Goal: Task Accomplishment & Management: Complete application form

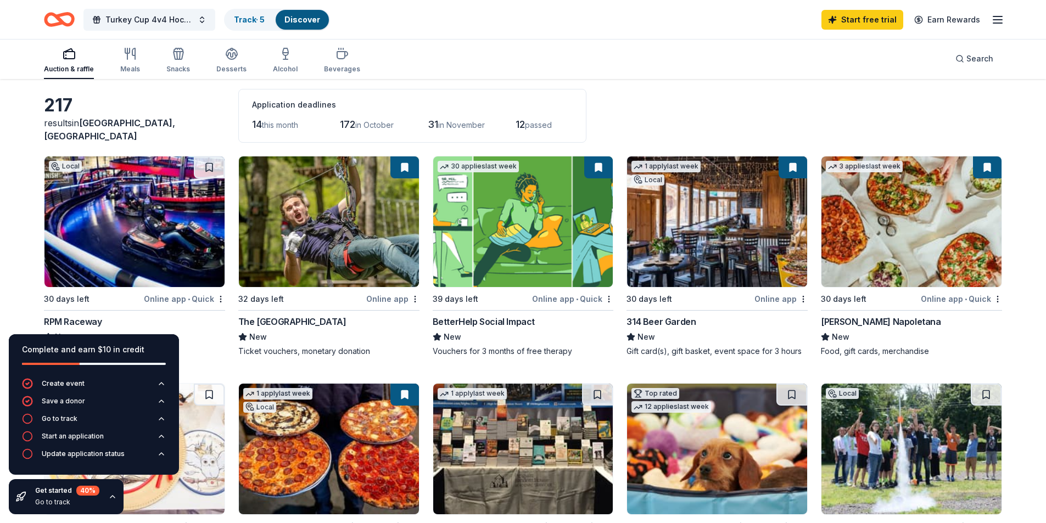
scroll to position [110, 0]
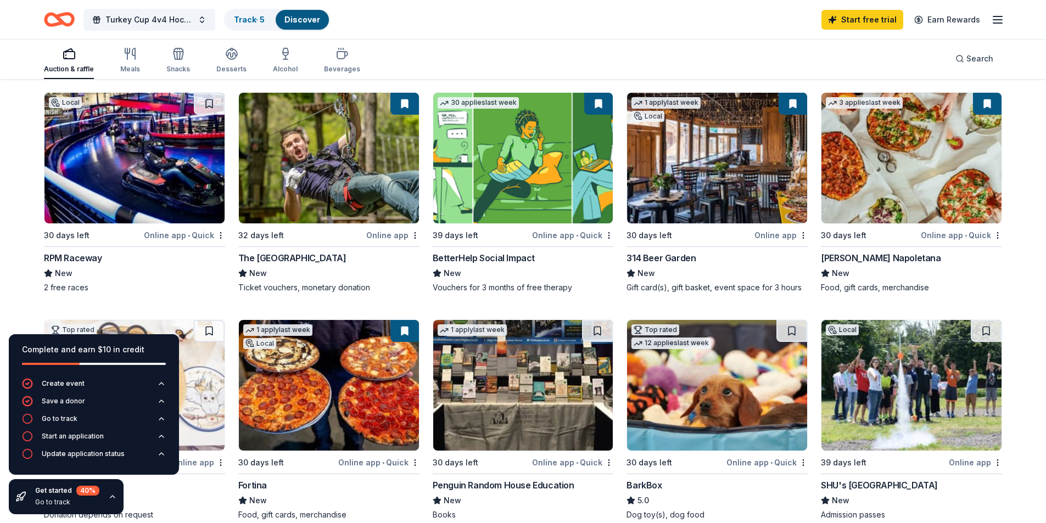
click at [161, 157] on img at bounding box center [134, 158] width 180 height 131
click at [331, 188] on img at bounding box center [329, 158] width 180 height 131
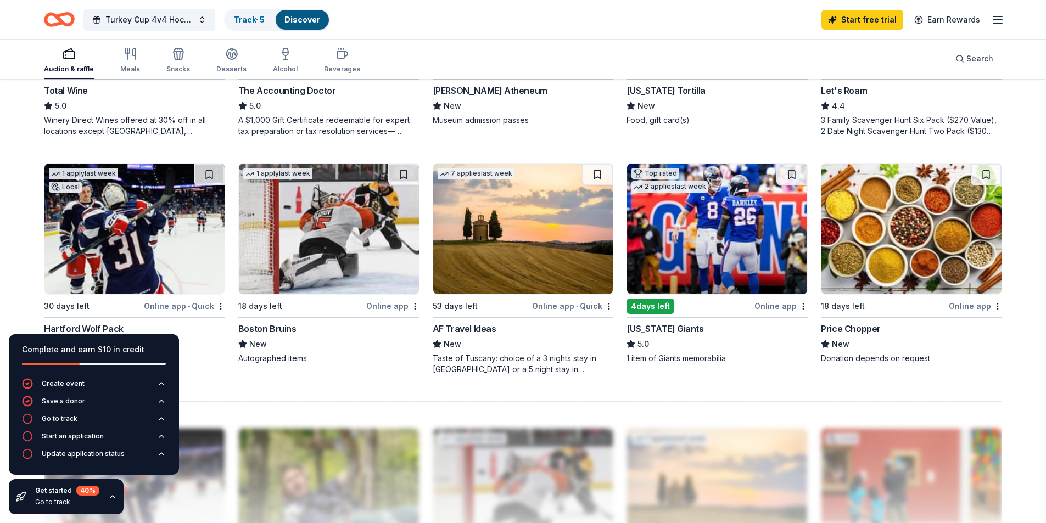
scroll to position [714, 0]
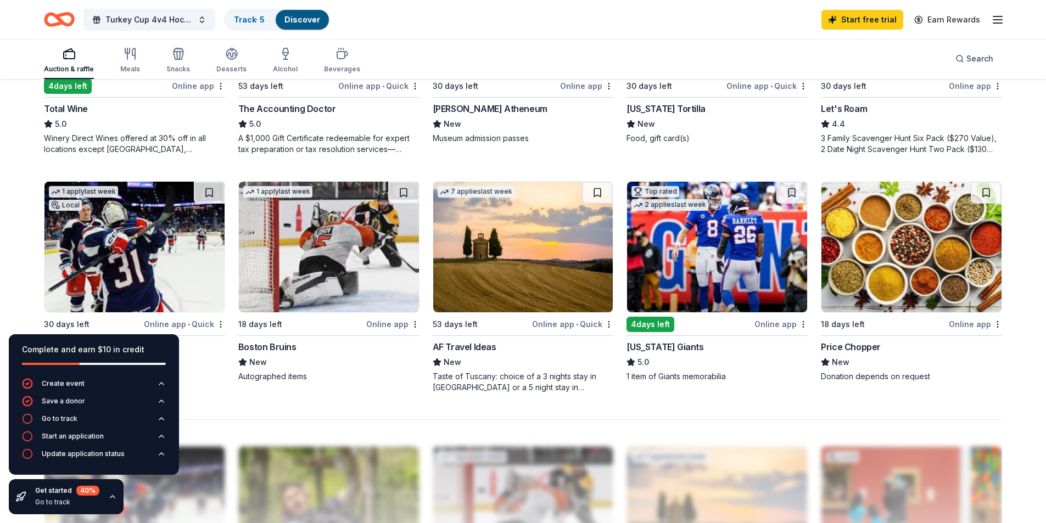
click at [160, 242] on img at bounding box center [134, 247] width 180 height 131
click at [287, 321] on div "18 days left" at bounding box center [301, 325] width 126 height 14
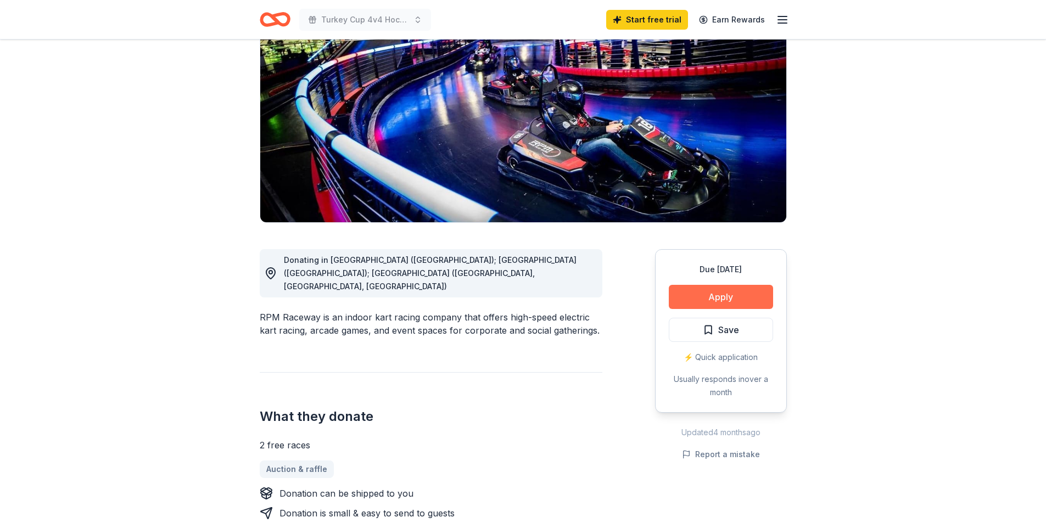
scroll to position [110, 0]
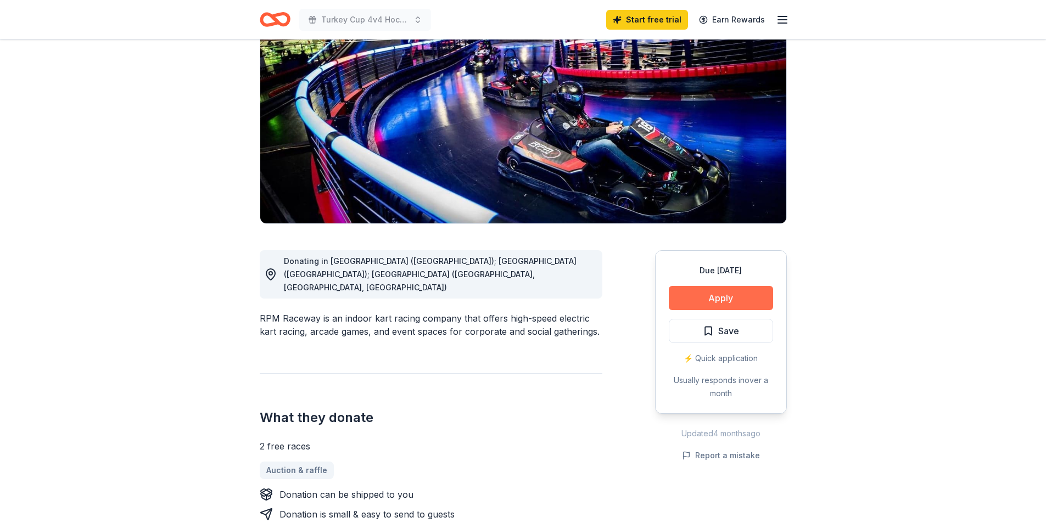
click at [747, 302] on button "Apply" at bounding box center [721, 298] width 104 height 24
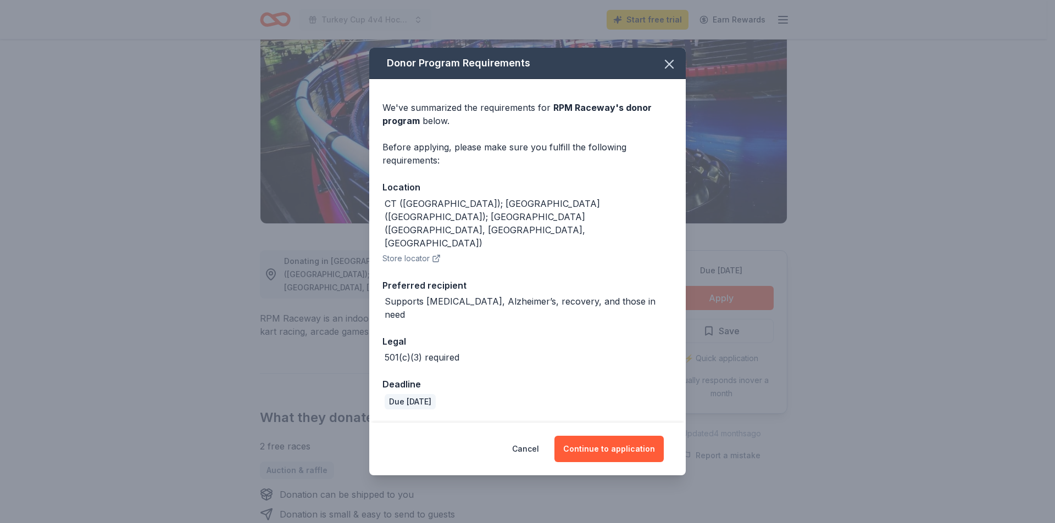
click at [448, 226] on div "CT (Stamford); NJ (Jersey City); NY (Long Island, Poughkeepsie, Syracuse)" at bounding box center [529, 223] width 288 height 53
click at [444, 224] on div "CT (Stamford); NJ (Jersey City); NY (Long Island, Poughkeepsie, Syracuse)" at bounding box center [529, 223] width 288 height 53
click at [666, 72] on icon "button" at bounding box center [668, 64] width 15 height 15
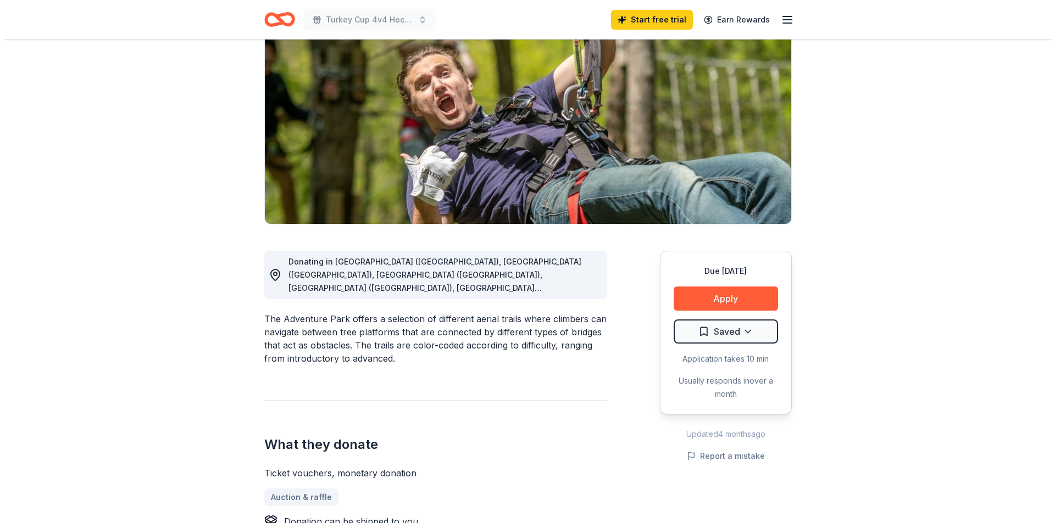
scroll to position [110, 0]
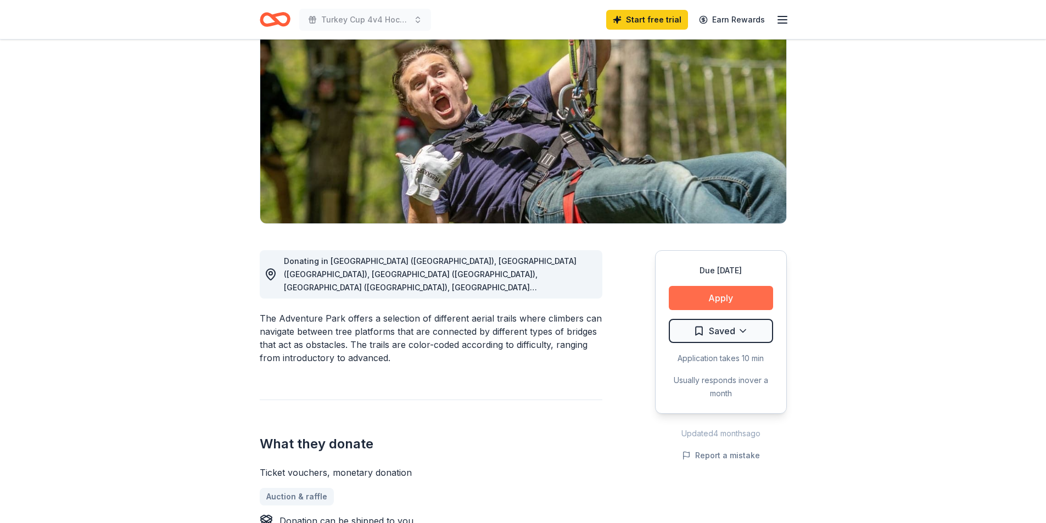
click at [702, 298] on button "Apply" at bounding box center [721, 298] width 104 height 24
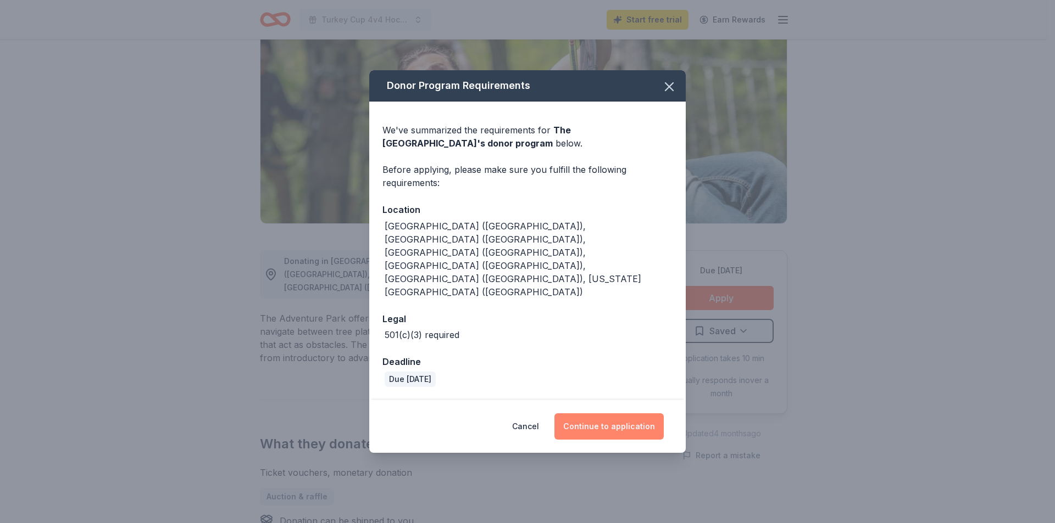
click at [613, 414] on button "Continue to application" at bounding box center [608, 427] width 109 height 26
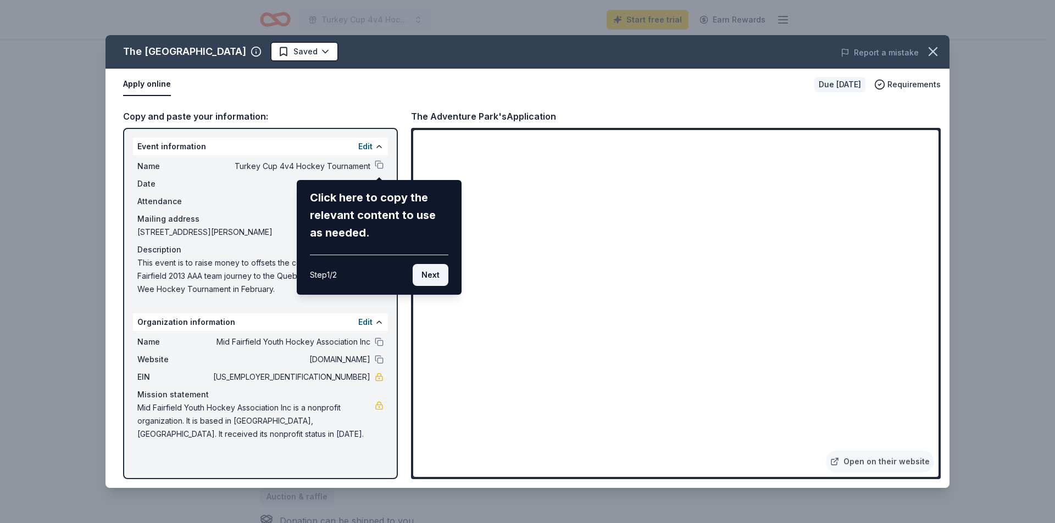
click at [437, 275] on button "Next" at bounding box center [431, 275] width 36 height 22
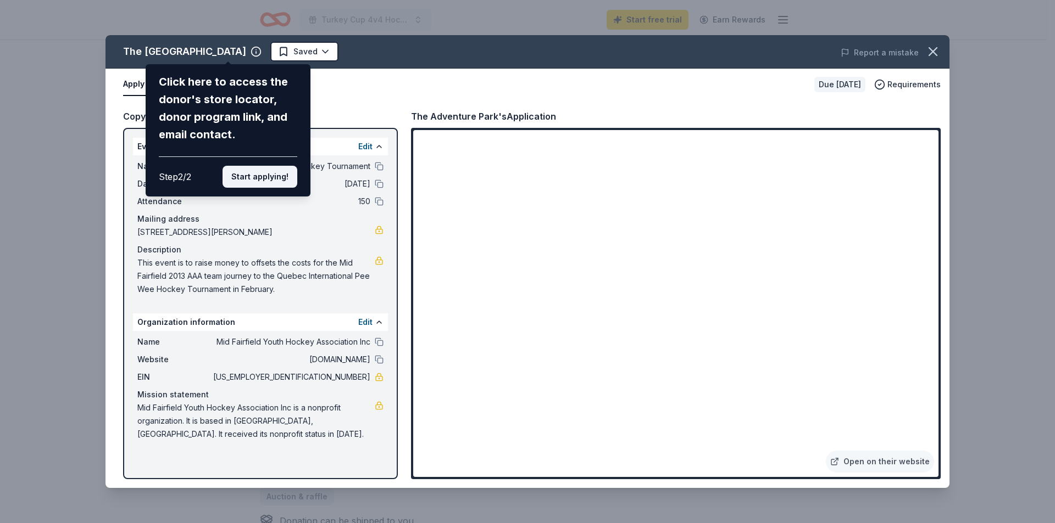
click at [259, 174] on button "Start applying!" at bounding box center [259, 177] width 75 height 22
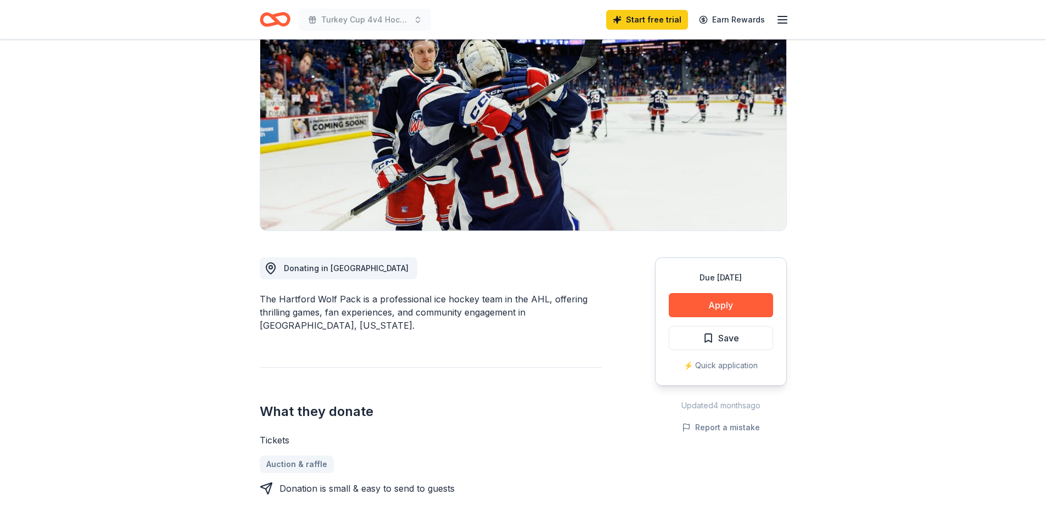
scroll to position [220, 0]
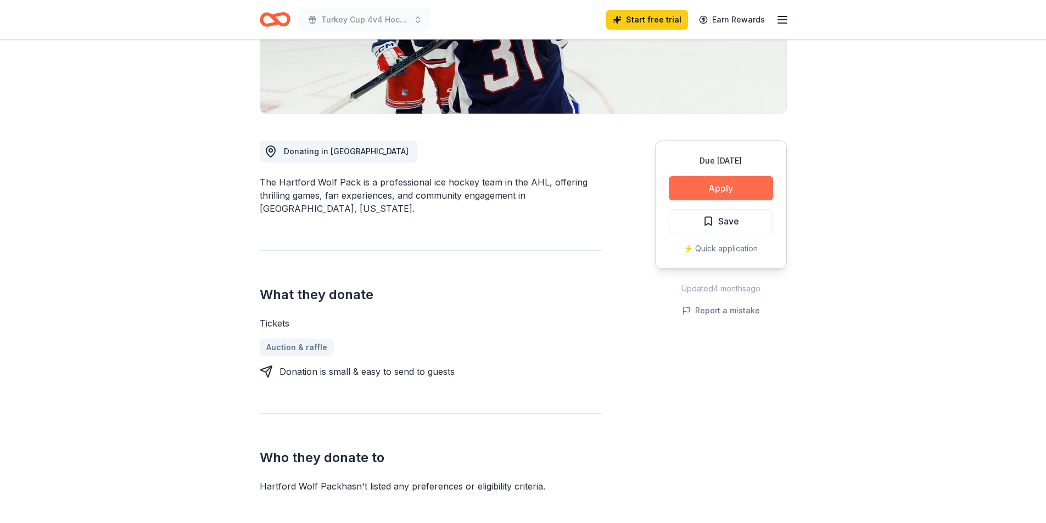
click at [707, 187] on button "Apply" at bounding box center [721, 188] width 104 height 24
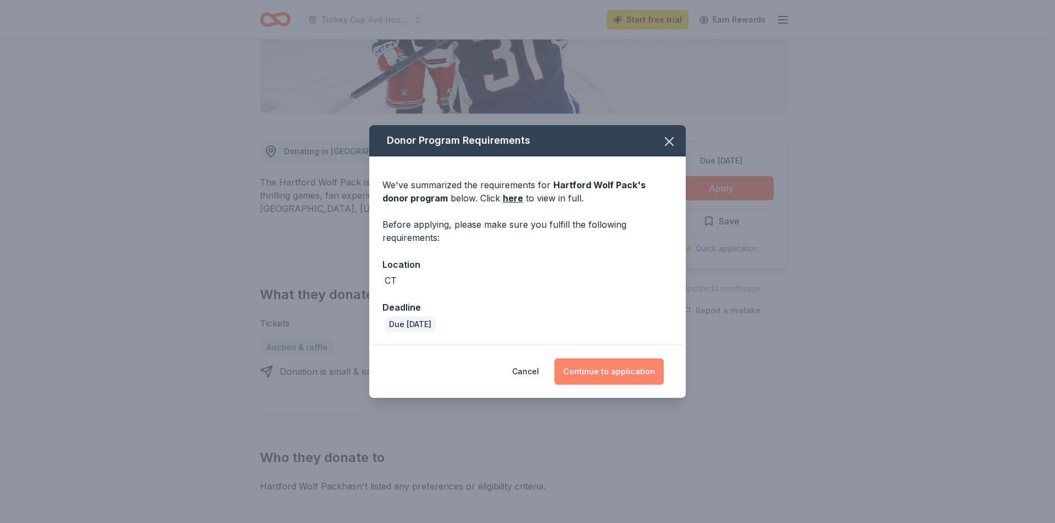
click at [604, 375] on button "Continue to application" at bounding box center [608, 372] width 109 height 26
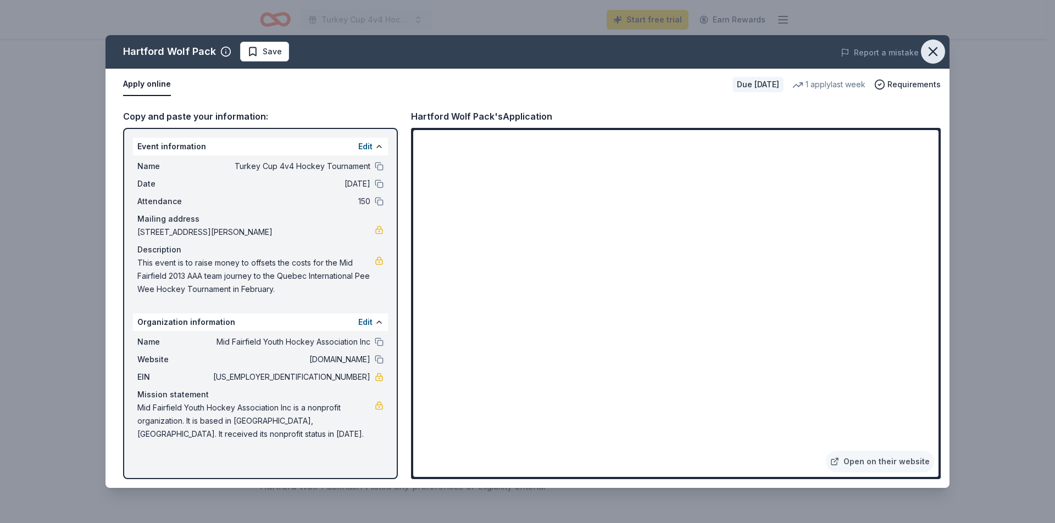
click at [933, 57] on icon "button" at bounding box center [932, 51] width 15 height 15
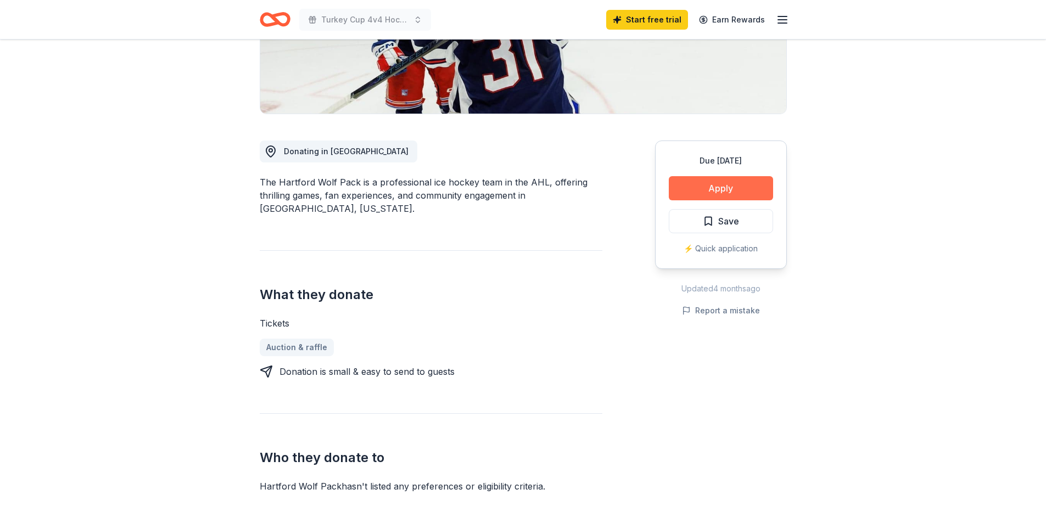
click at [712, 181] on button "Apply" at bounding box center [721, 188] width 104 height 24
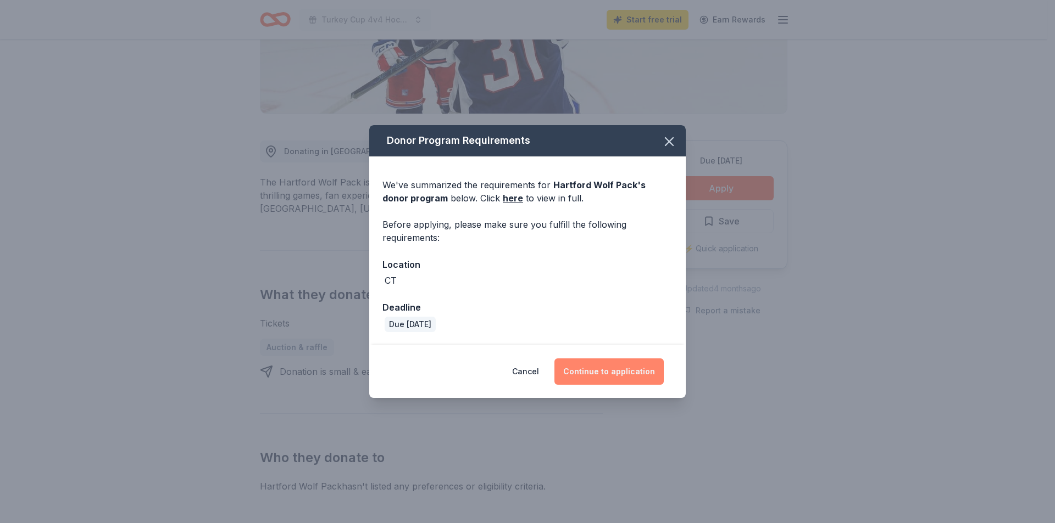
click at [610, 376] on button "Continue to application" at bounding box center [608, 372] width 109 height 26
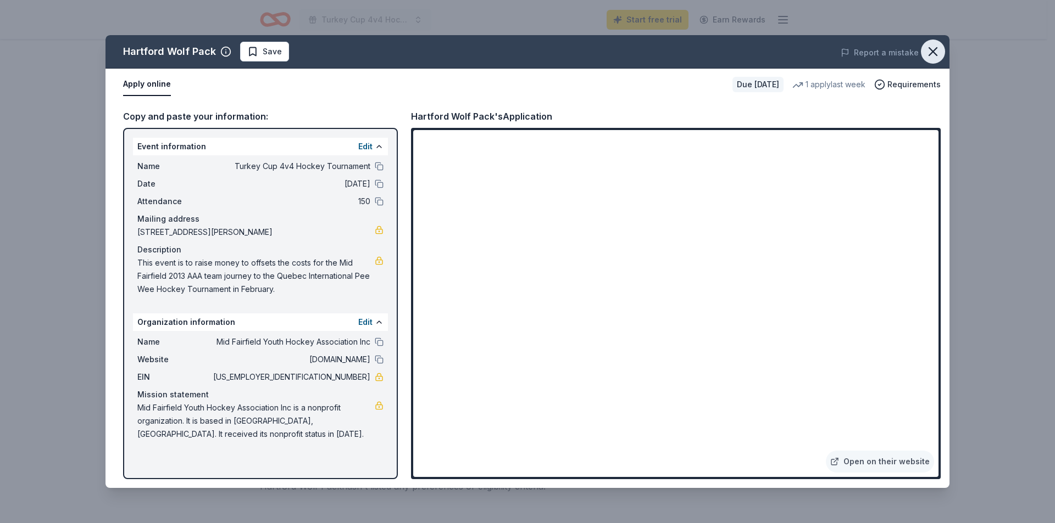
click at [935, 47] on icon "button" at bounding box center [932, 51] width 15 height 15
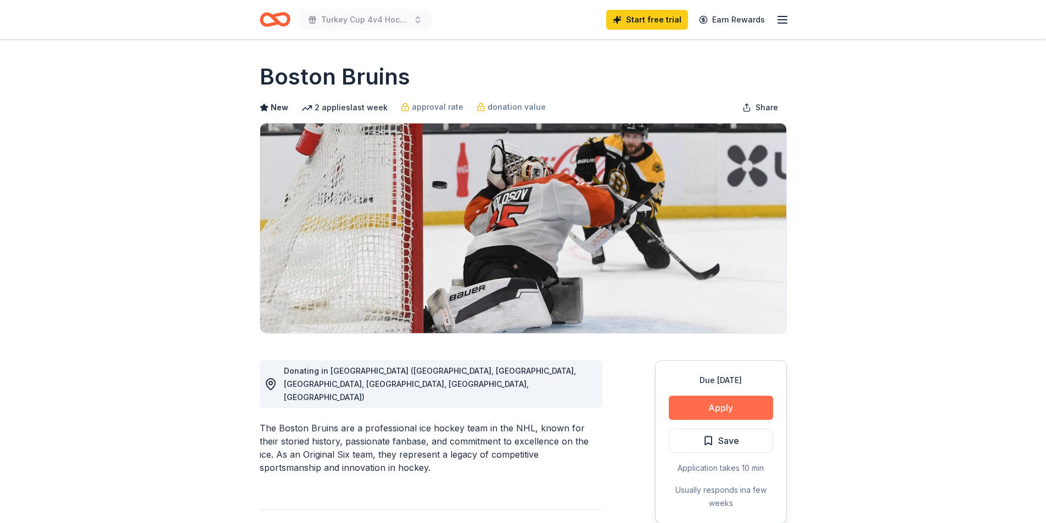
click at [747, 410] on button "Apply" at bounding box center [721, 408] width 104 height 24
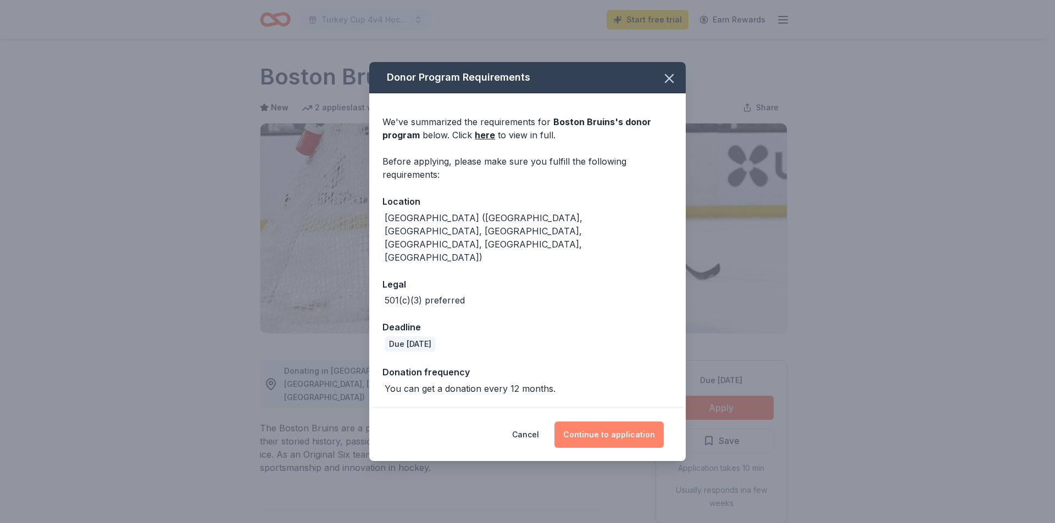
click at [619, 422] on button "Continue to application" at bounding box center [608, 435] width 109 height 26
